Goal: Information Seeking & Learning: Learn about a topic

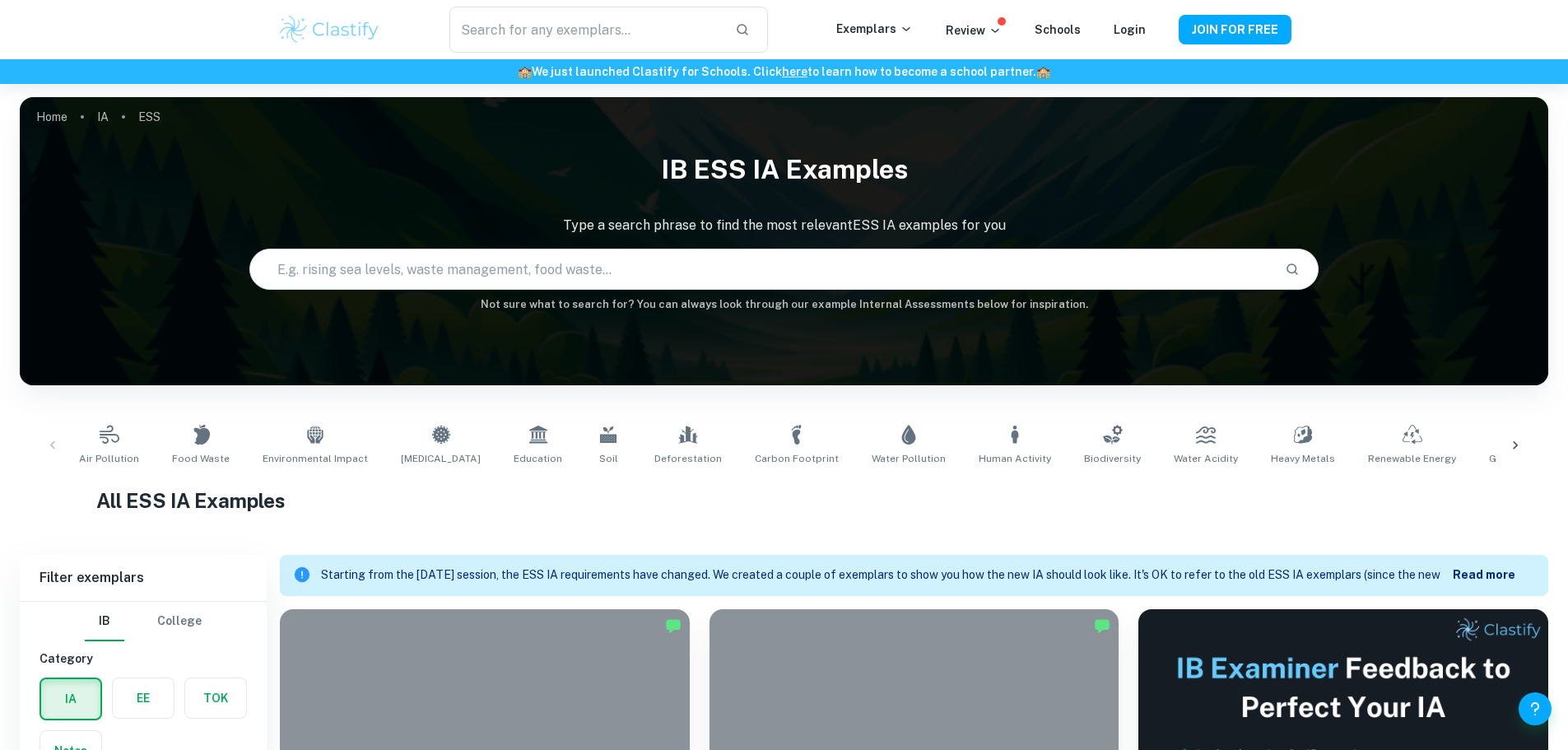
scroll to position [247, 0]
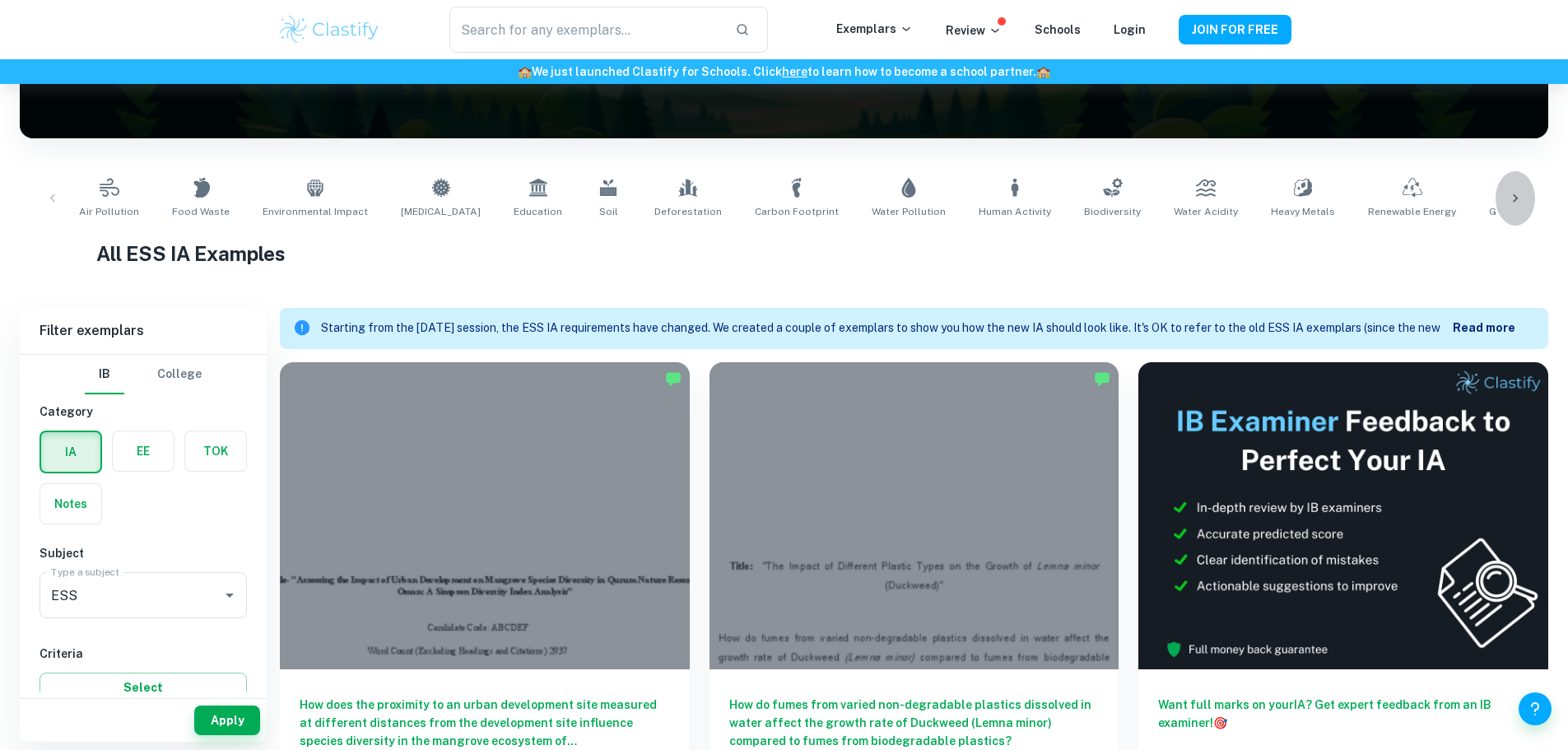
click at [1515, 198] on icon at bounding box center [1516, 199] width 17 height 17
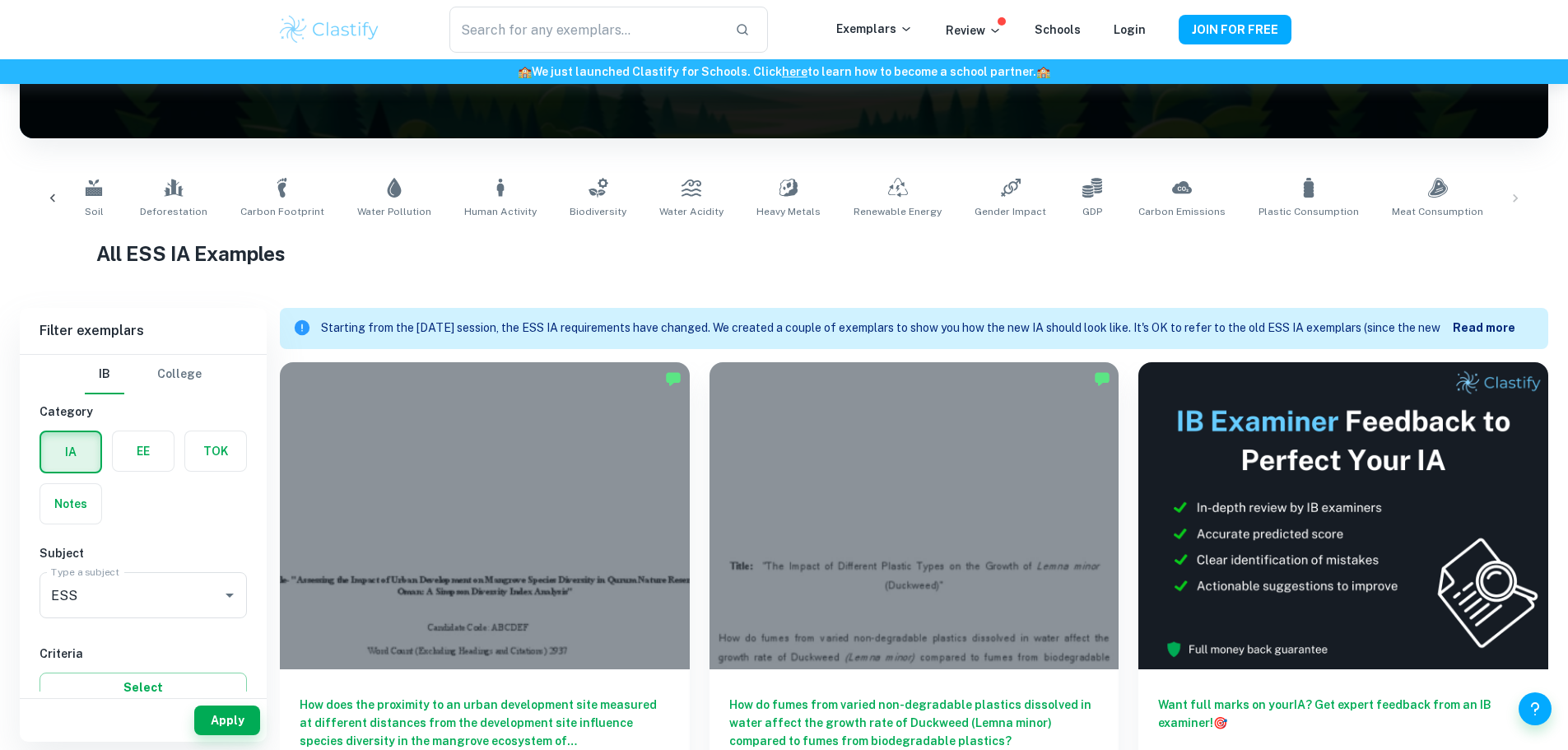
click at [61, 200] on div at bounding box center [52, 199] width 39 height 54
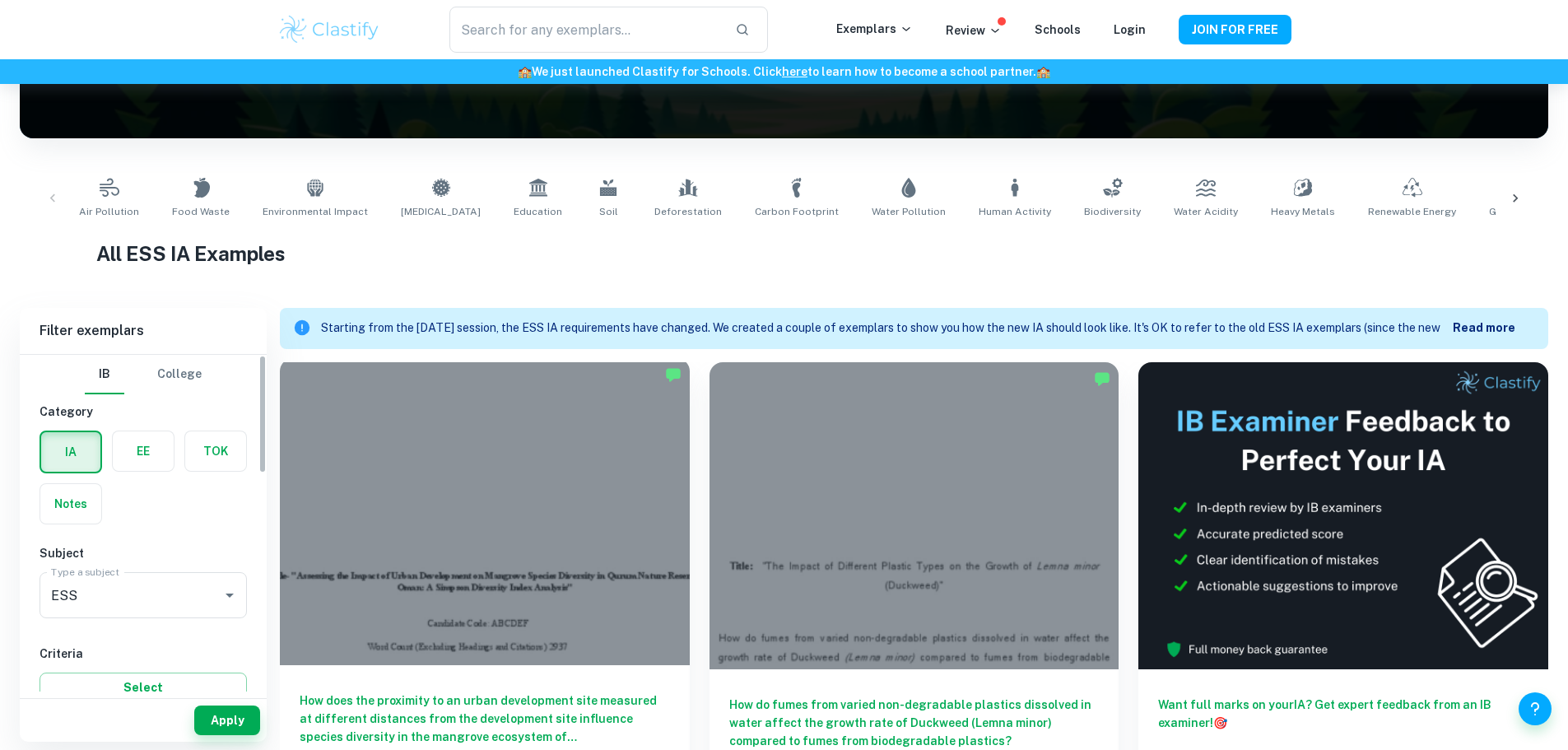
click at [464, 535] on div at bounding box center [485, 511] width 410 height 307
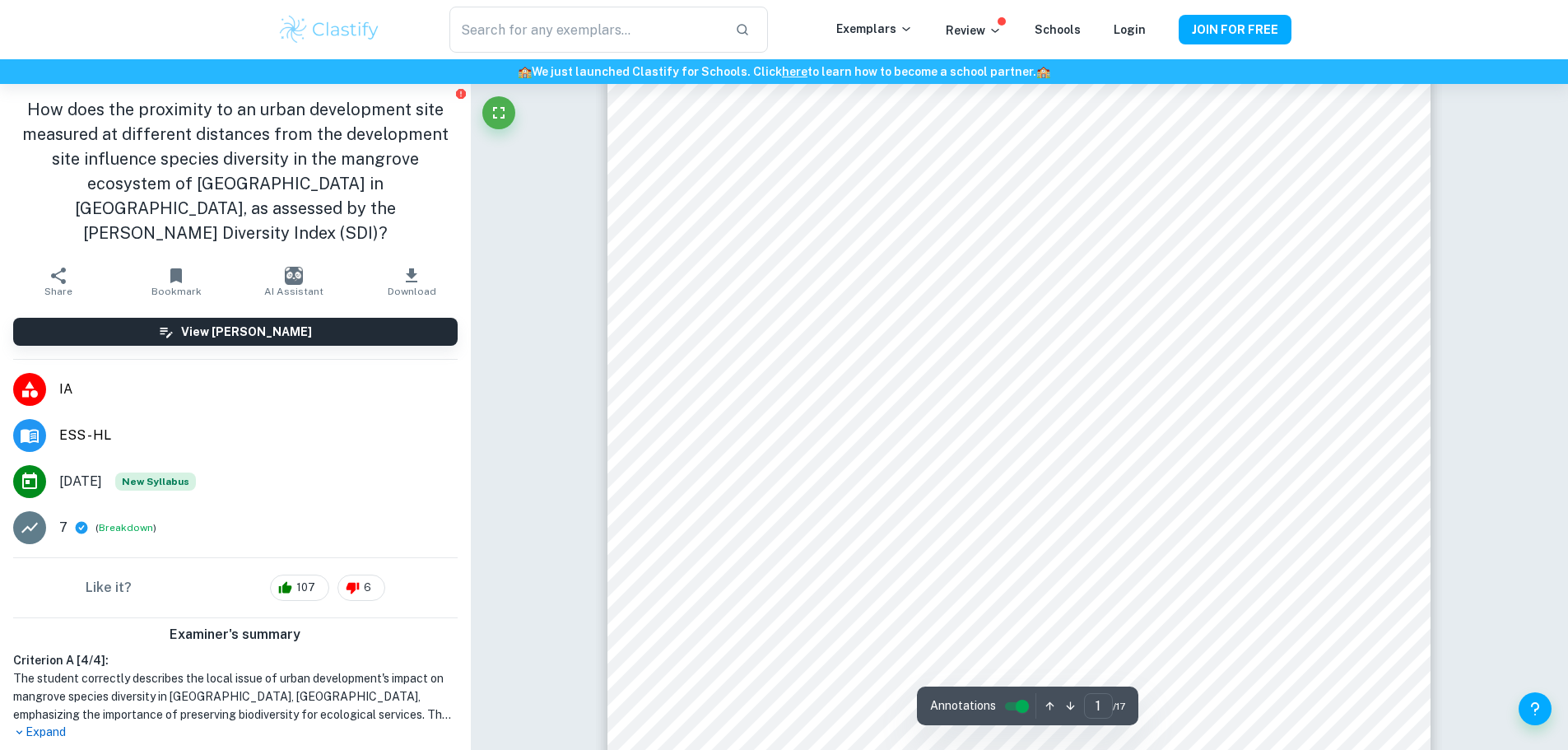
scroll to position [82, 0]
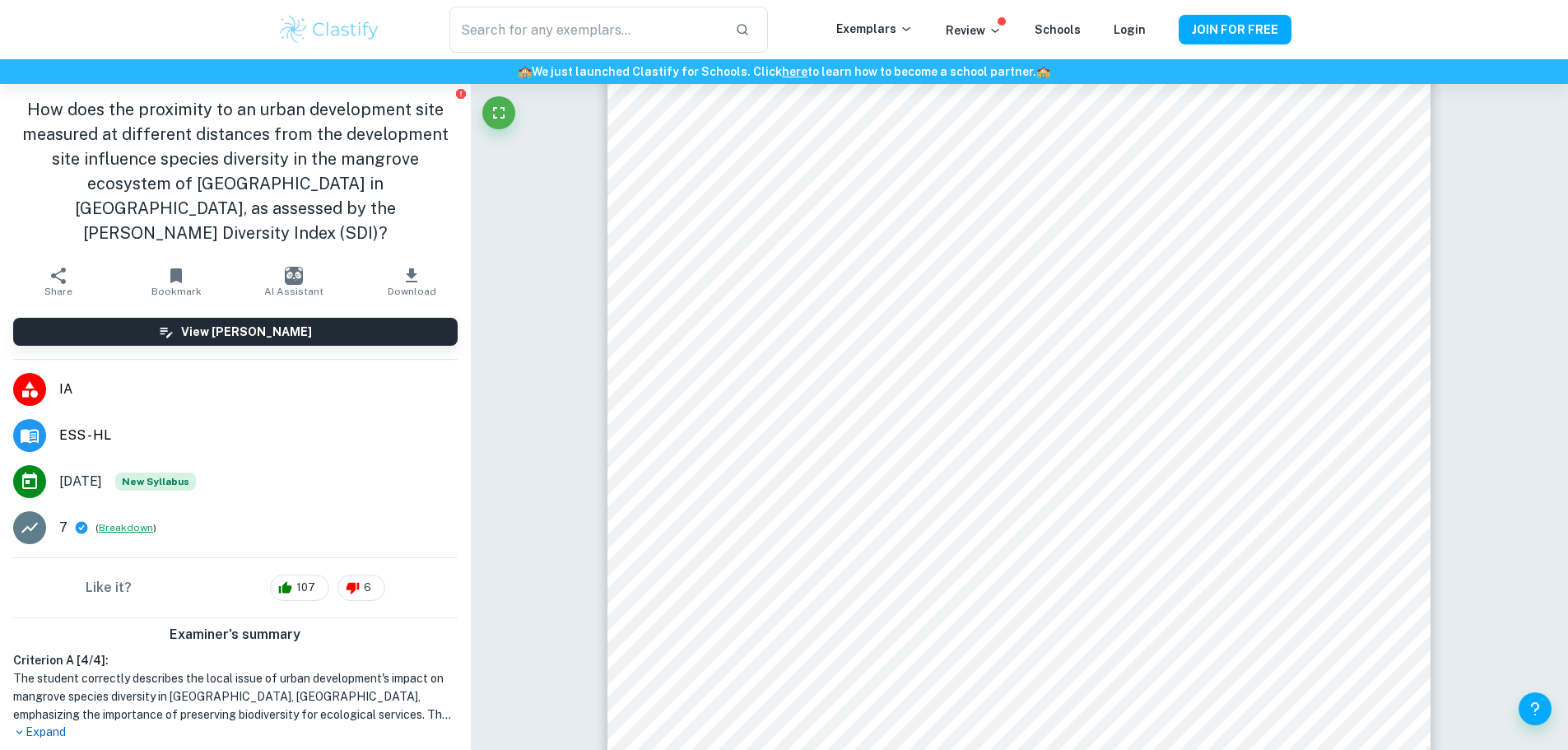
click at [127, 521] on button "Breakdown" at bounding box center [126, 528] width 54 height 15
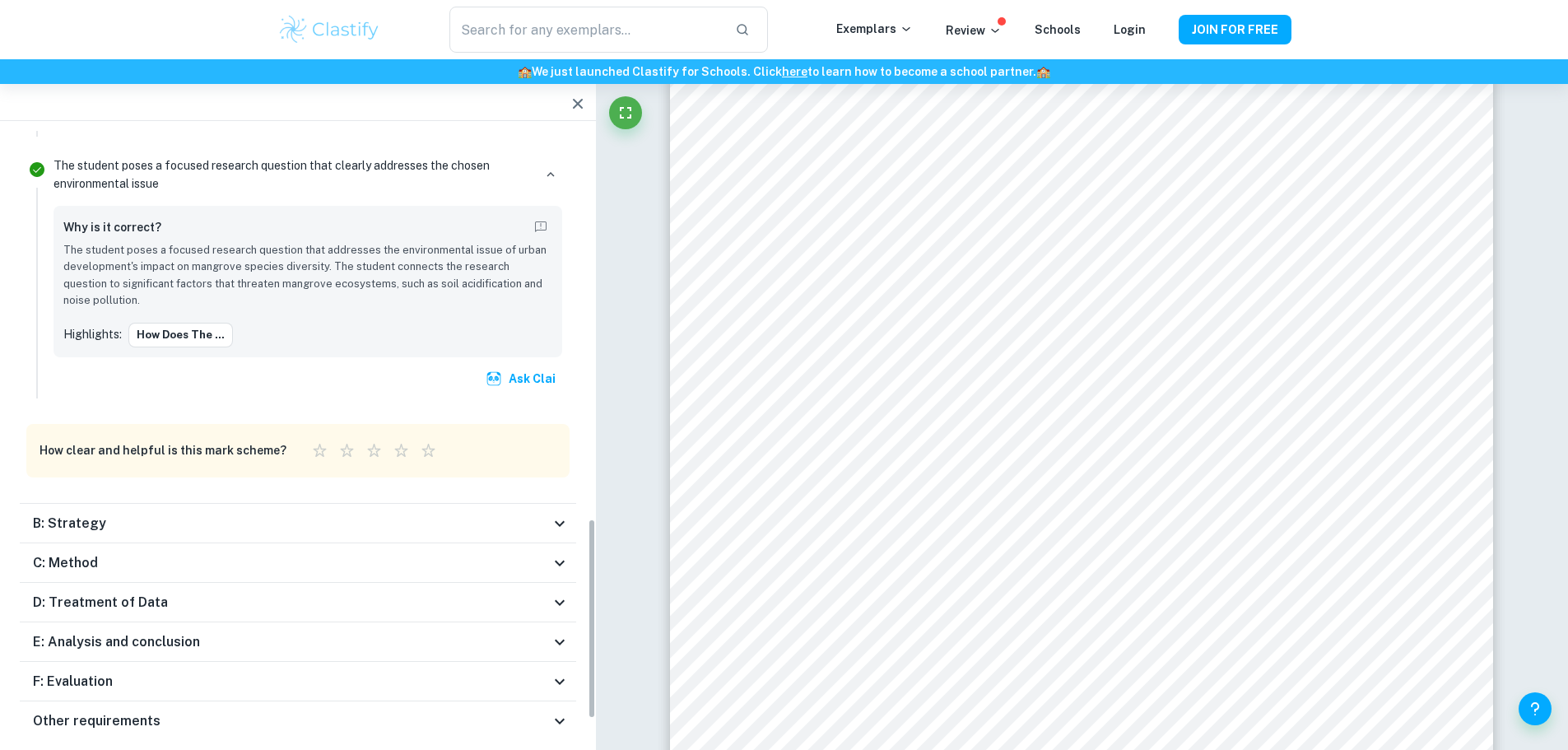
scroll to position [1239, 0]
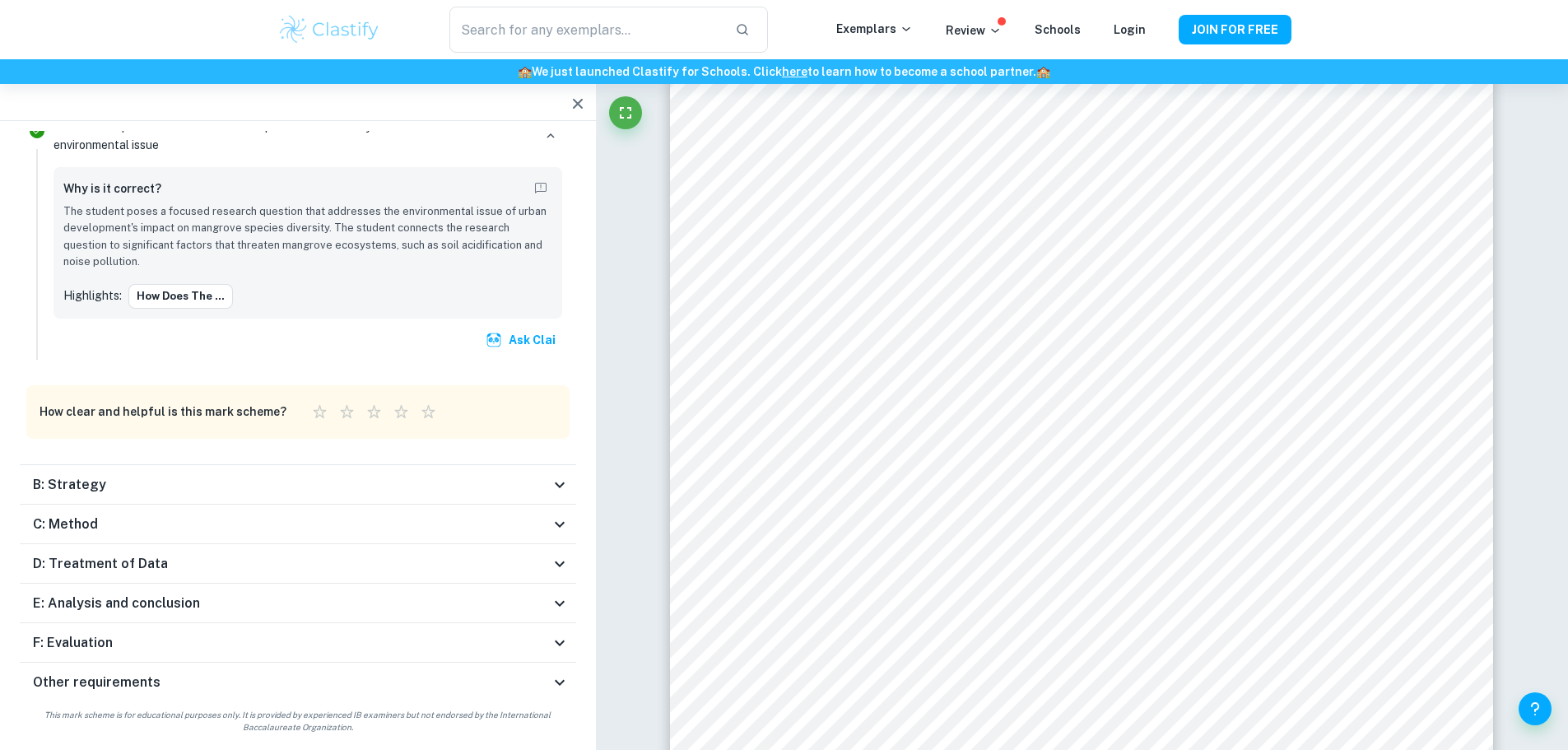
click at [562, 498] on div "B: Strategy" at bounding box center [298, 485] width 557 height 39
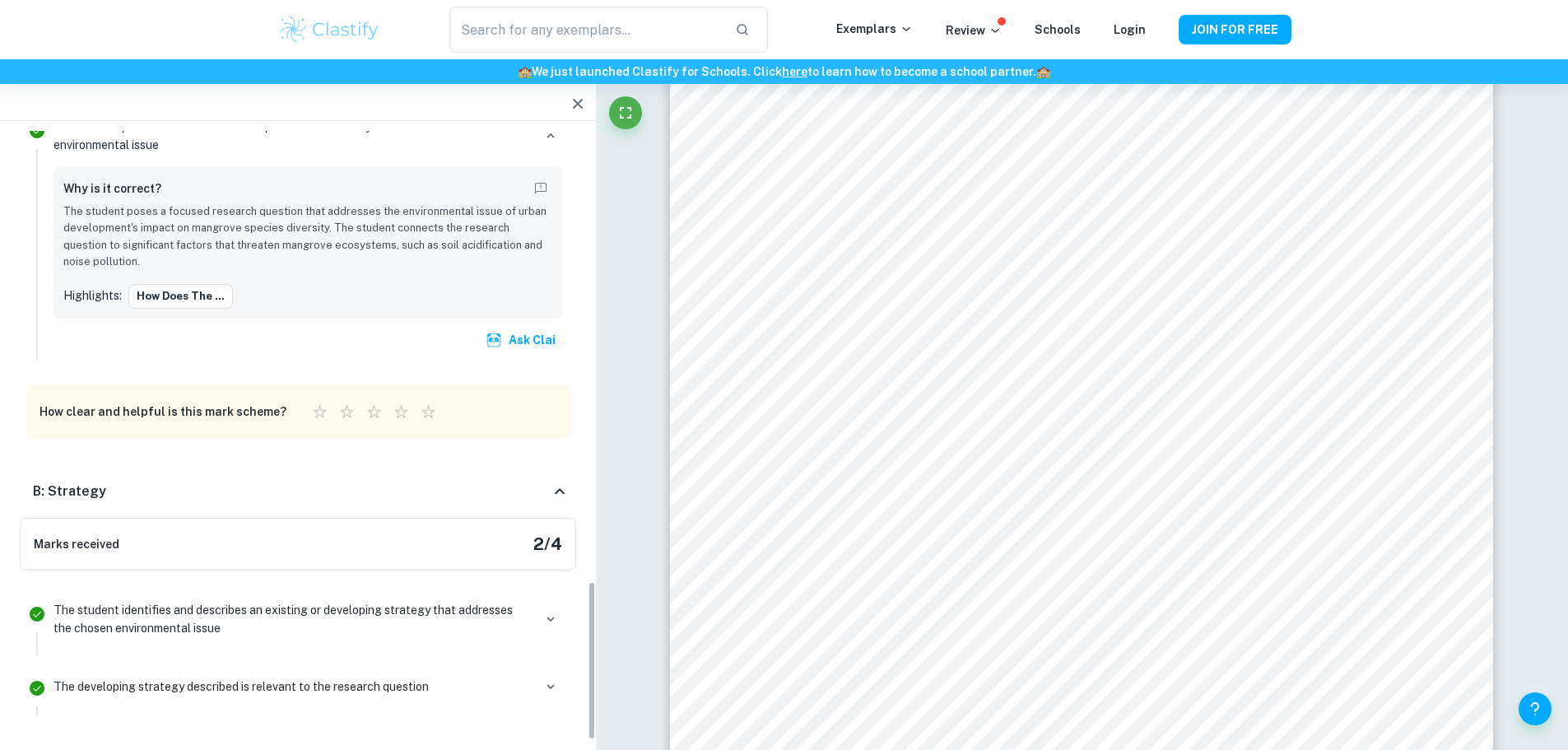
scroll to position [1771, 0]
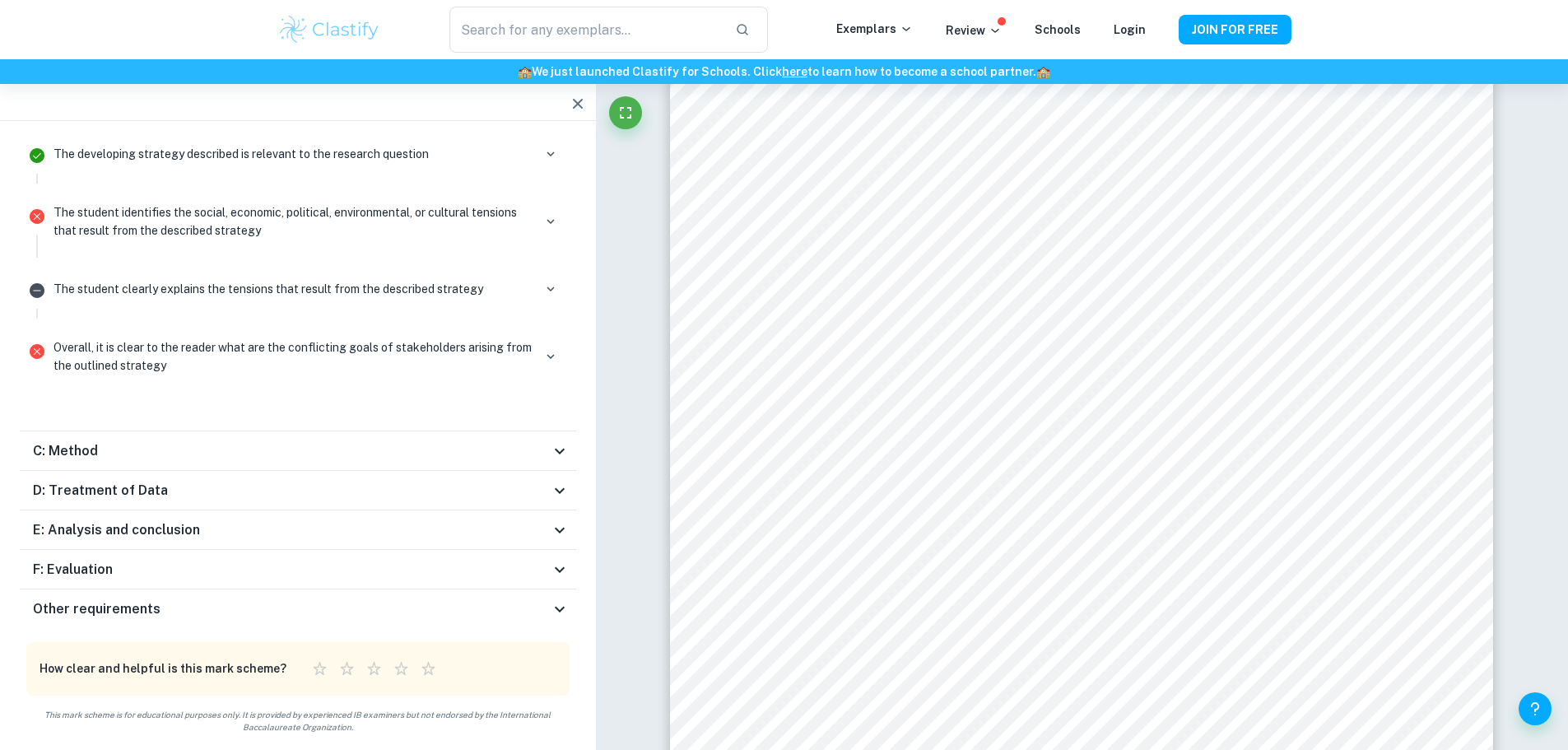
click at [558, 454] on icon at bounding box center [560, 451] width 20 height 20
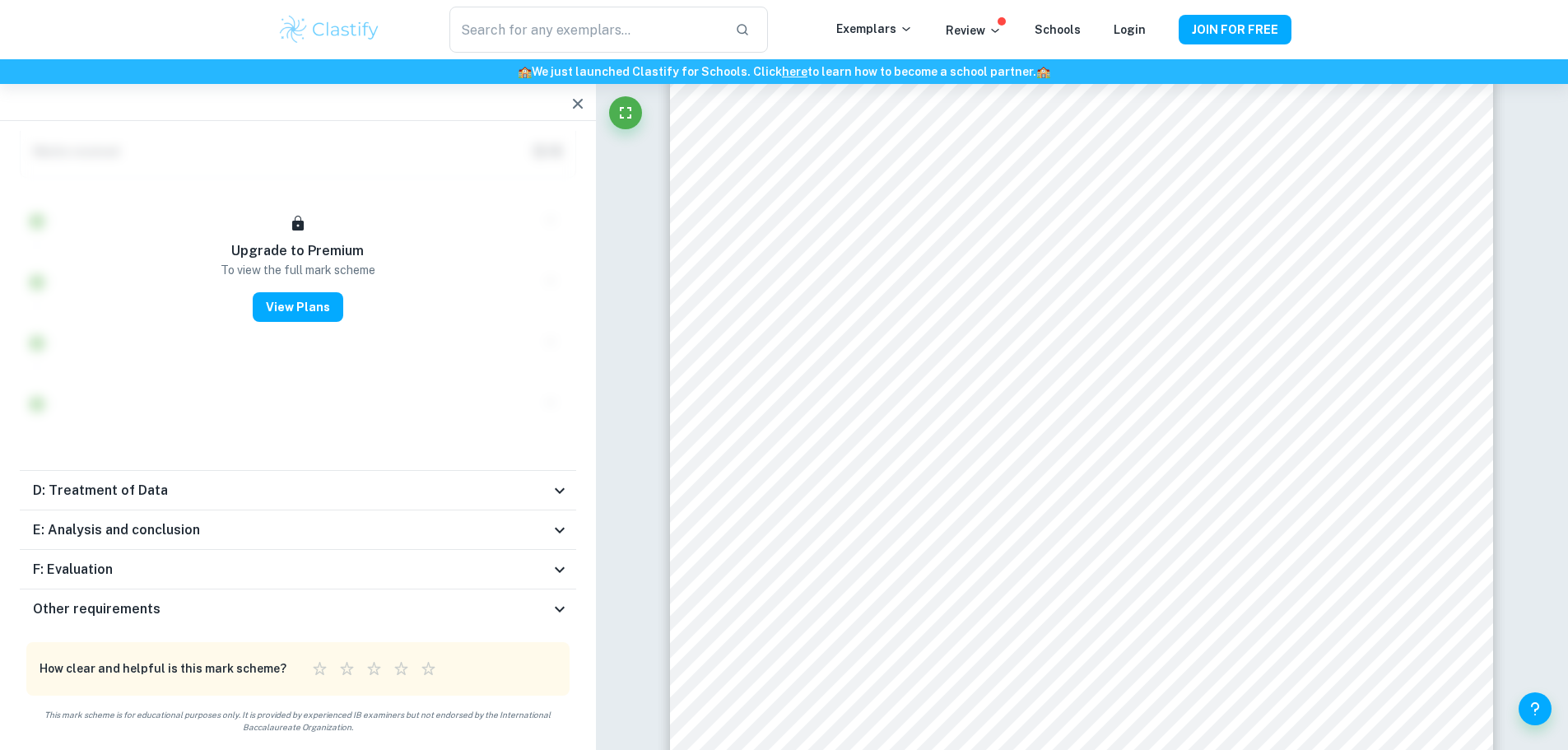
click at [581, 93] on button "button" at bounding box center [577, 104] width 33 height 33
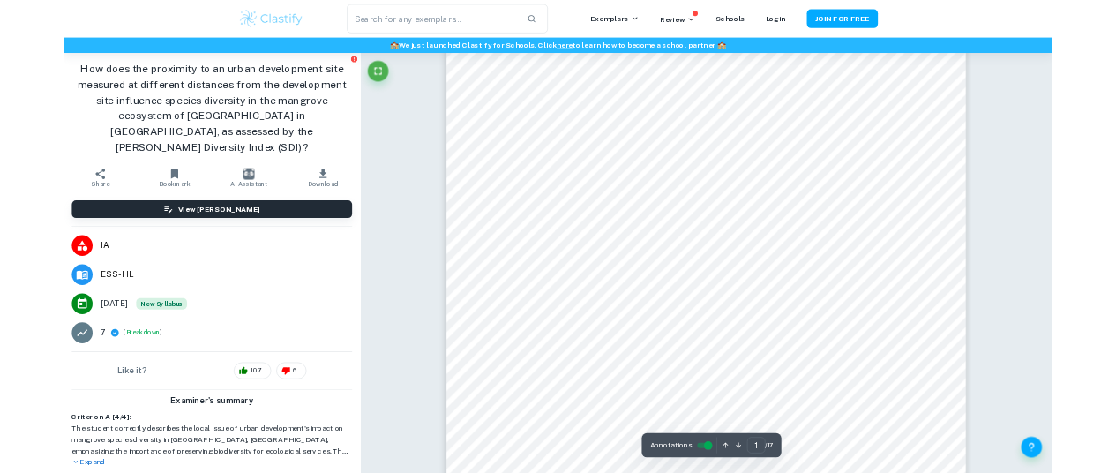
scroll to position [88, 0]
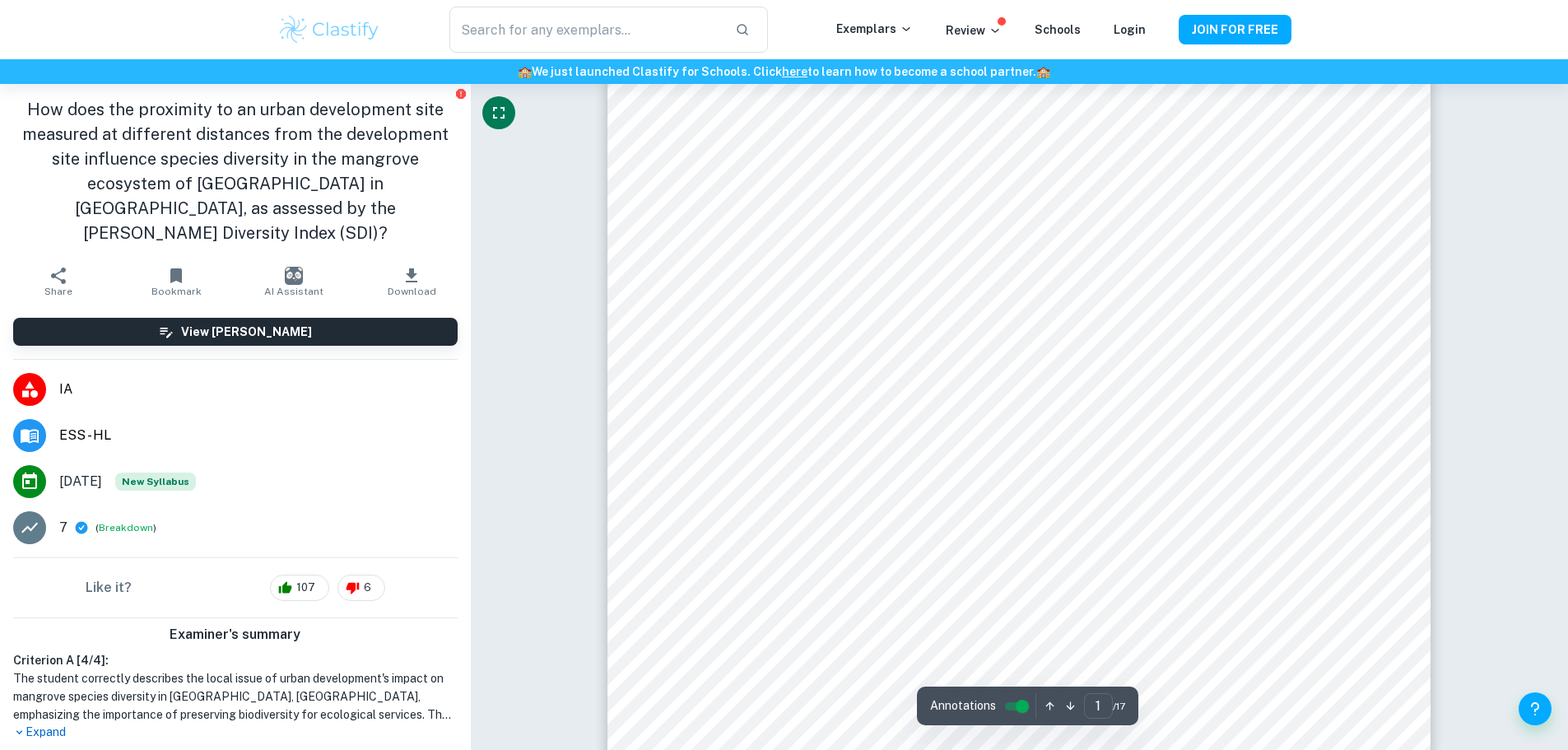
click at [494, 112] on icon "Fullscreen" at bounding box center [498, 112] width 20 height 20
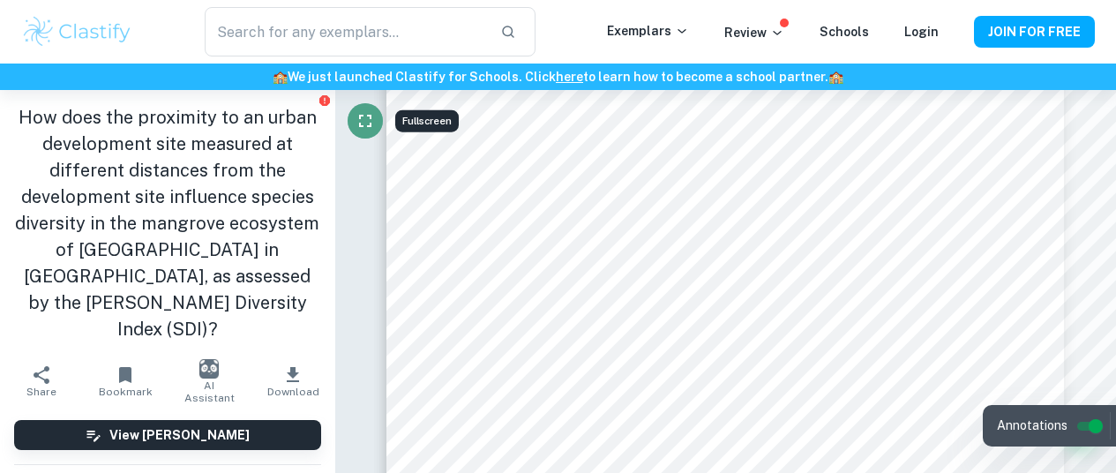
click at [365, 109] on button "Fullscreen" at bounding box center [365, 120] width 35 height 35
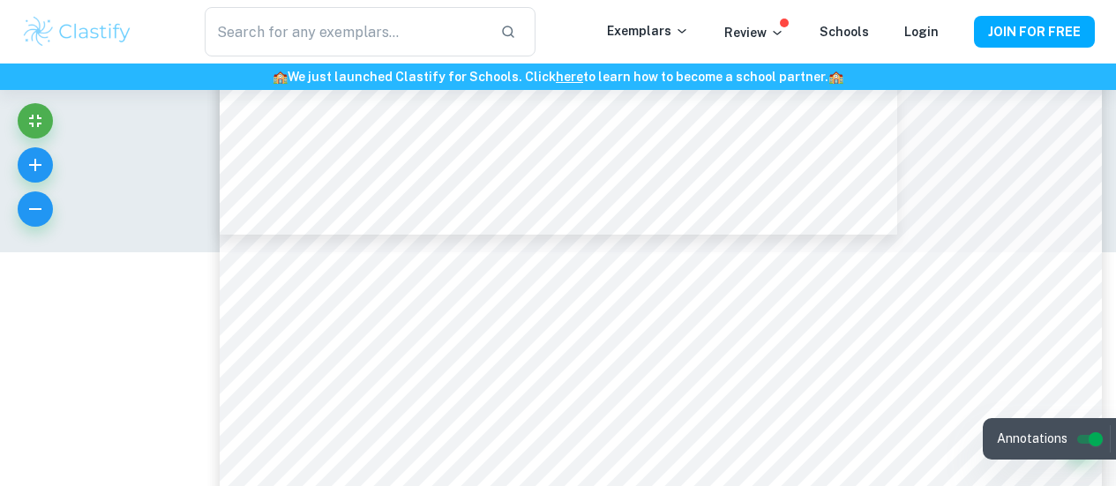
scroll to position [15368, 0]
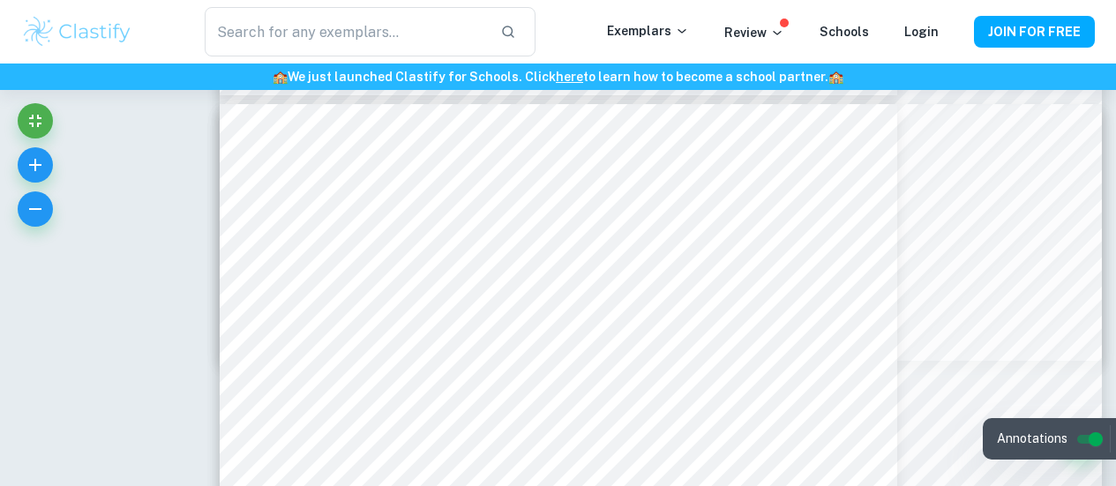
type input "11"
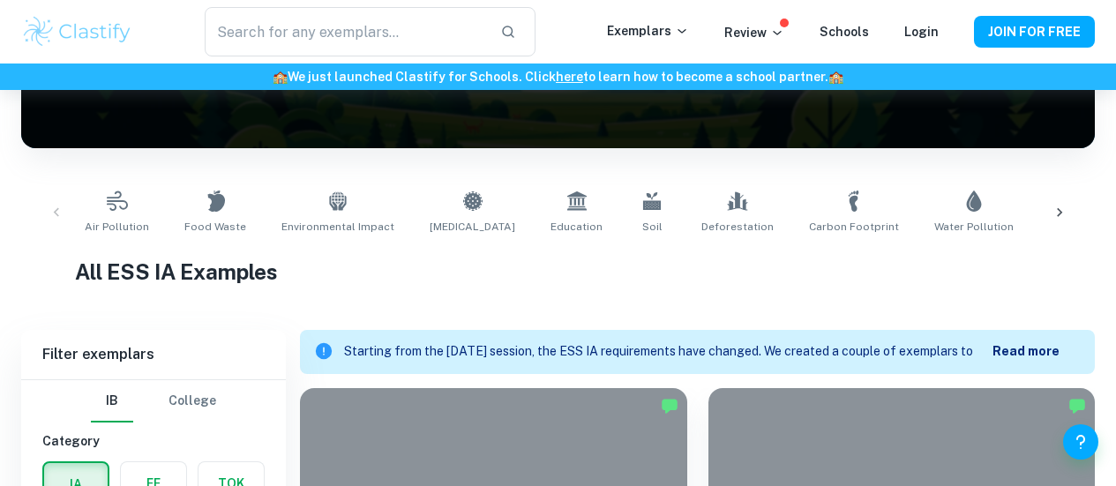
scroll to position [353, 0]
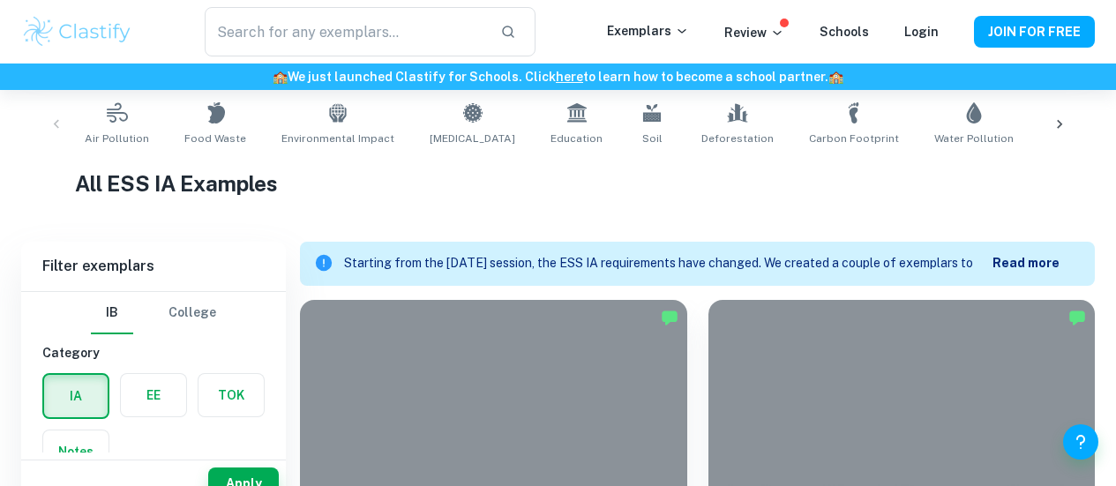
click at [1018, 263] on b "Read more" at bounding box center [1026, 263] width 67 height 14
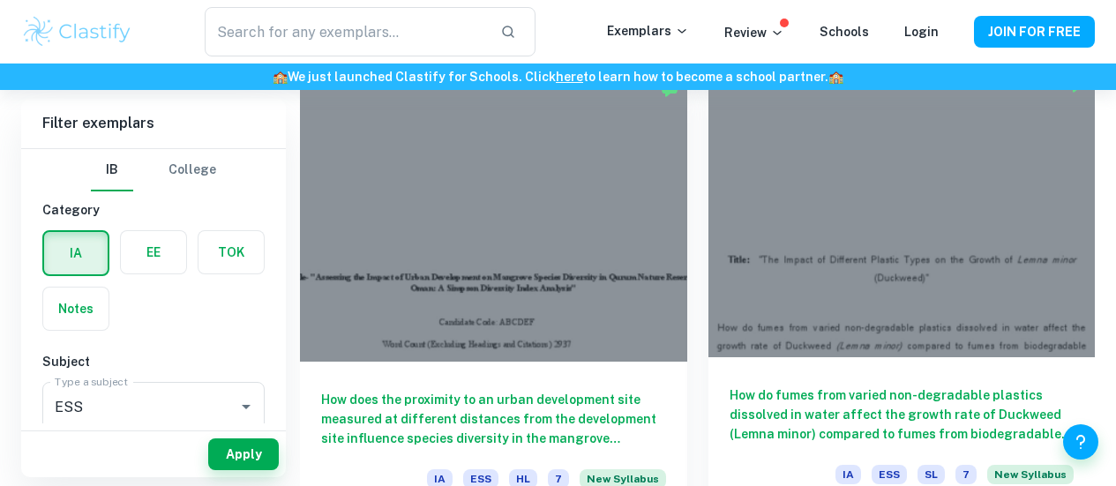
scroll to position [706, 0]
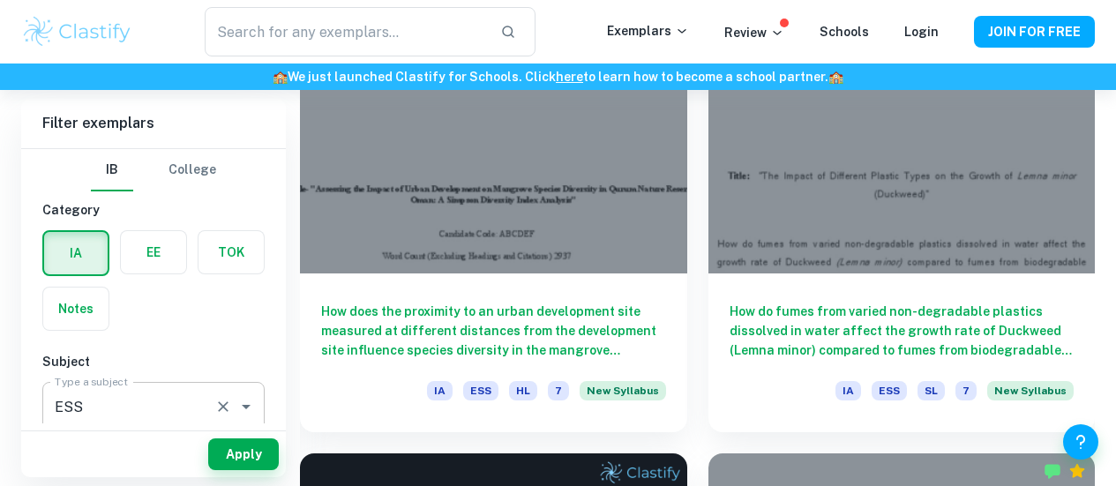
click at [179, 409] on input "ESS" at bounding box center [128, 407] width 157 height 34
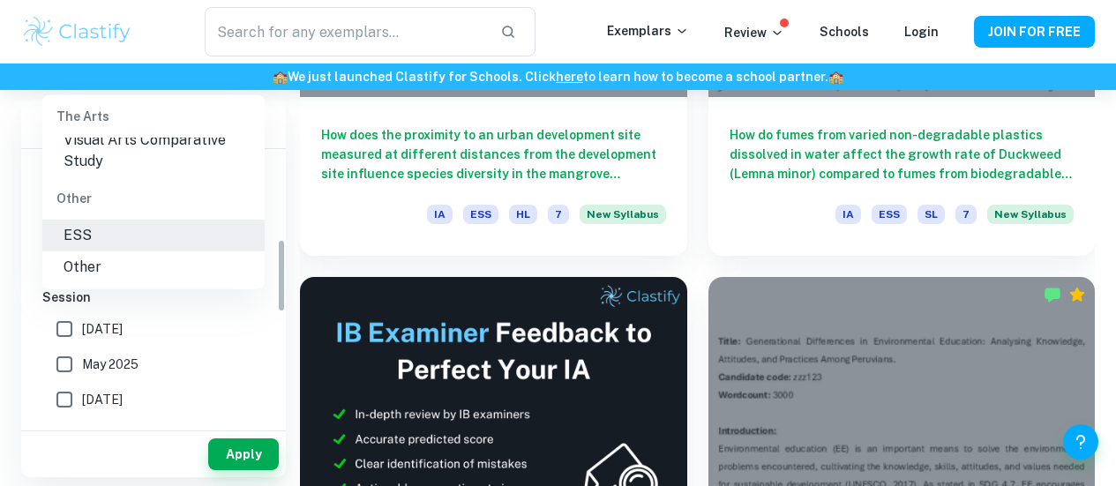
scroll to position [480, 0]
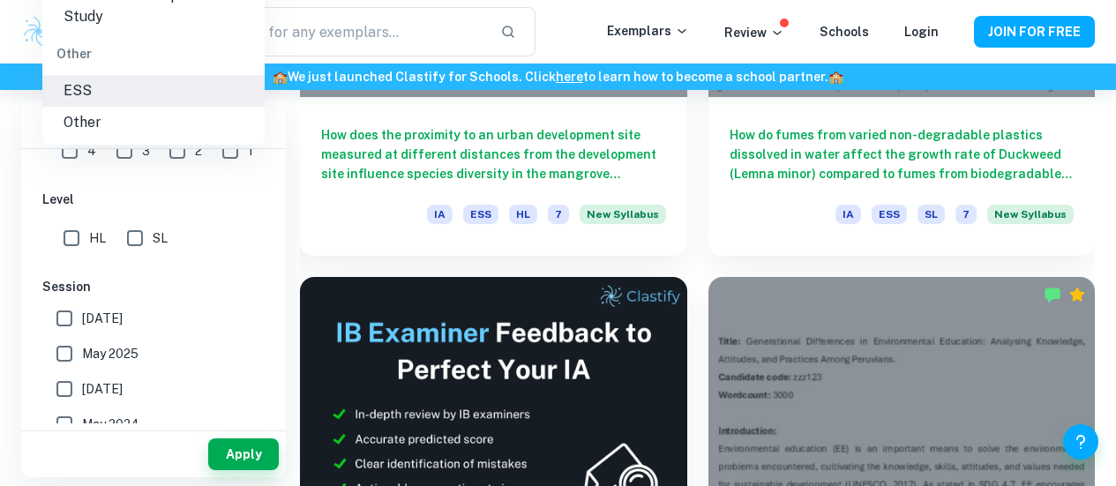
click at [68, 310] on input "[DATE]" at bounding box center [64, 318] width 35 height 35
checkbox input "true"
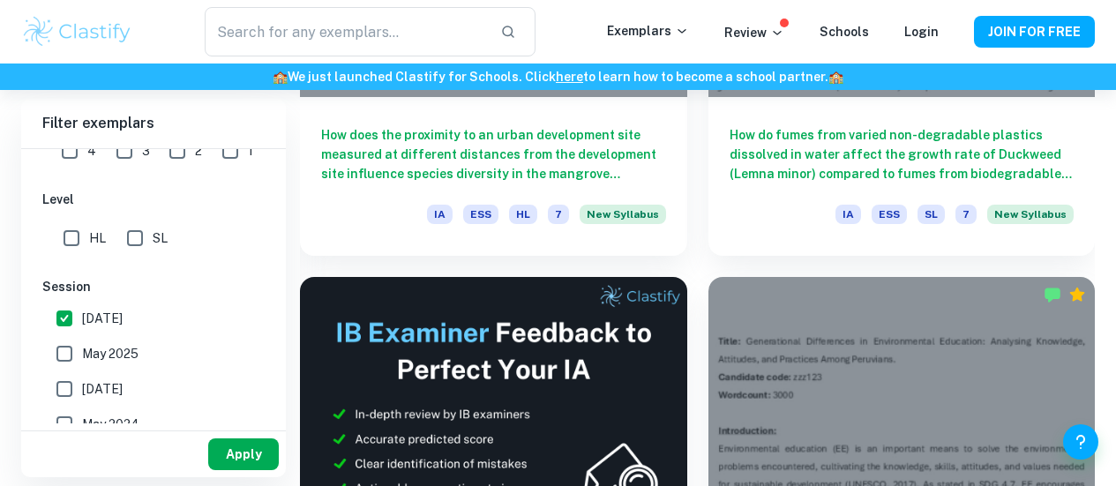
click at [224, 448] on button "Apply" at bounding box center [243, 455] width 71 height 32
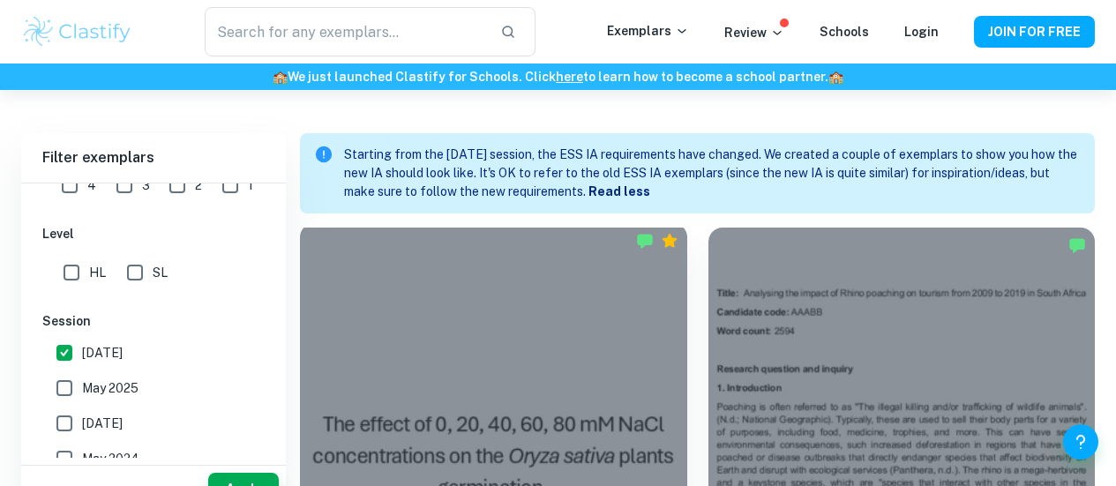
scroll to position [550, 0]
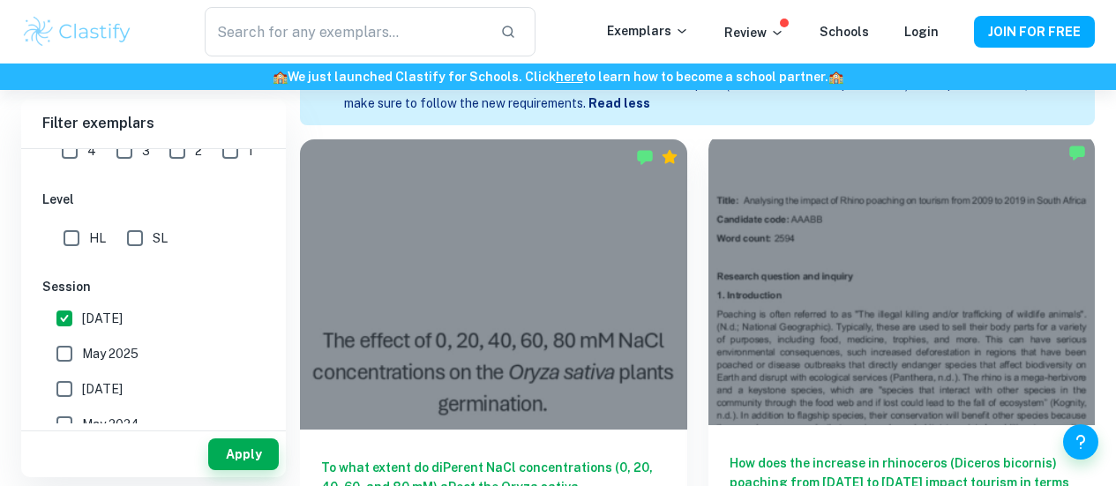
click at [709, 291] on div at bounding box center [902, 280] width 387 height 290
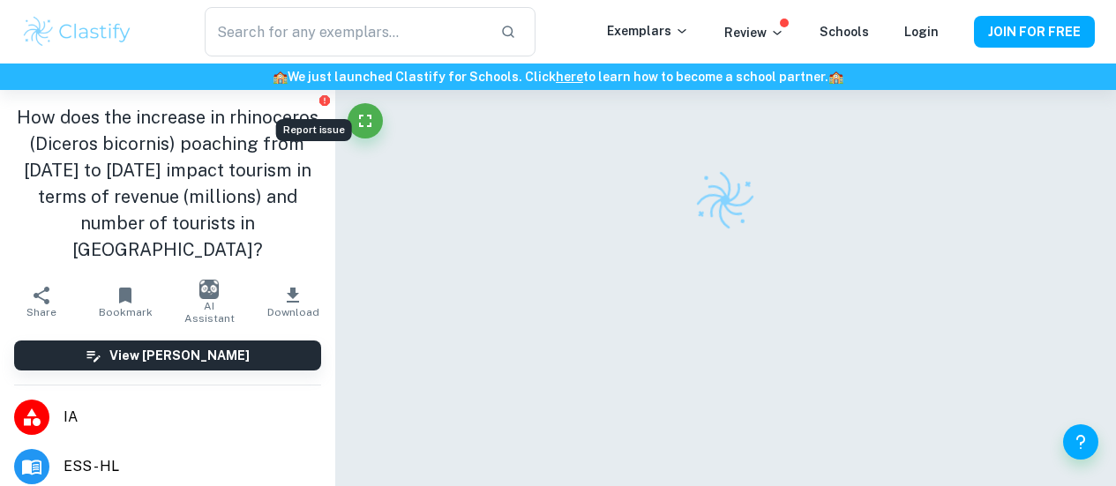
click at [319, 104] on icon "Report issue" at bounding box center [324, 100] width 11 height 11
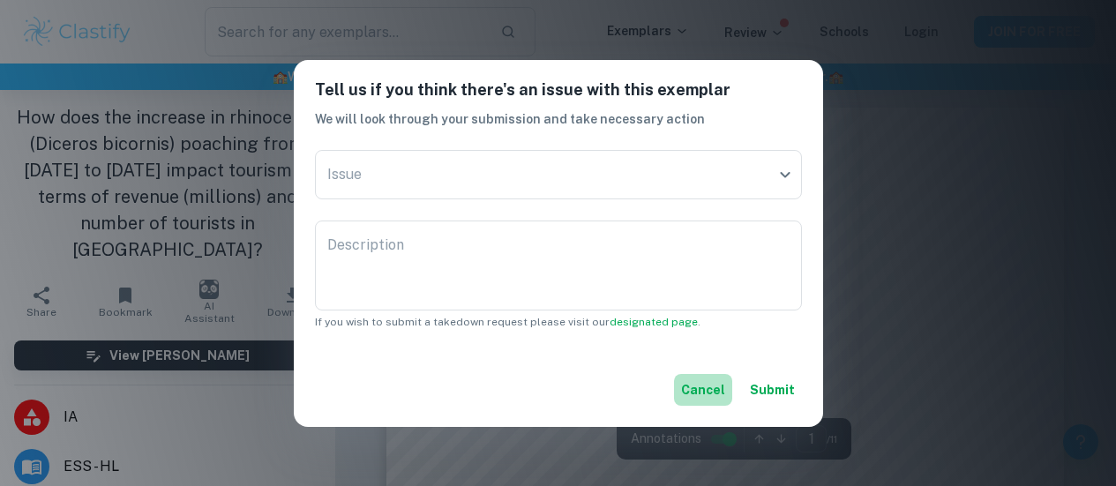
click at [695, 395] on button "Cancel" at bounding box center [703, 390] width 58 height 32
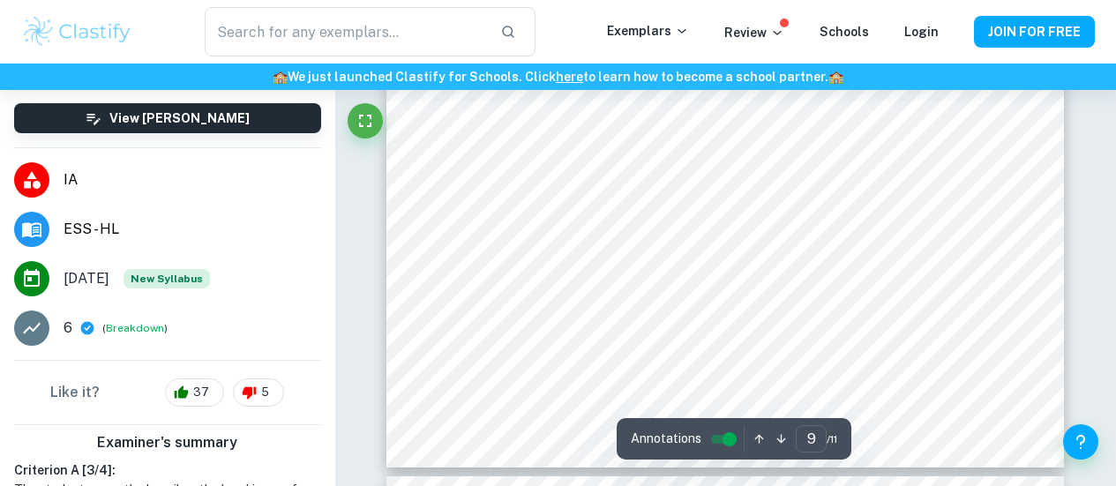
scroll to position [7943, 0]
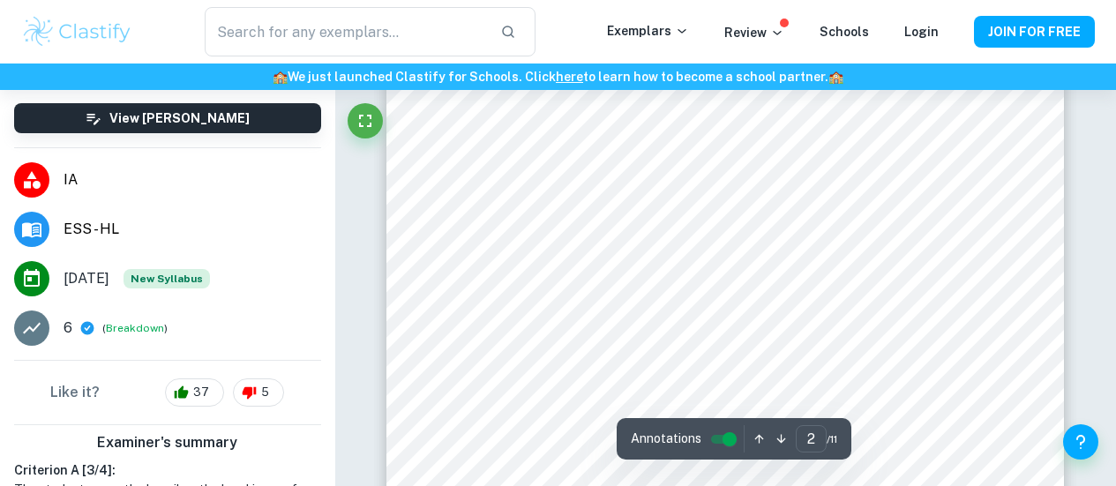
type input "1"
